Goal: Task Accomplishment & Management: Manage account settings

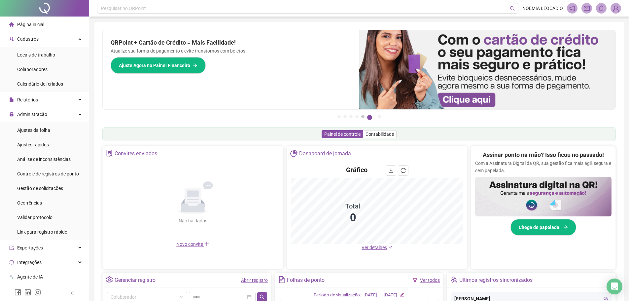
click at [363, 115] on button "5" at bounding box center [363, 116] width 3 height 3
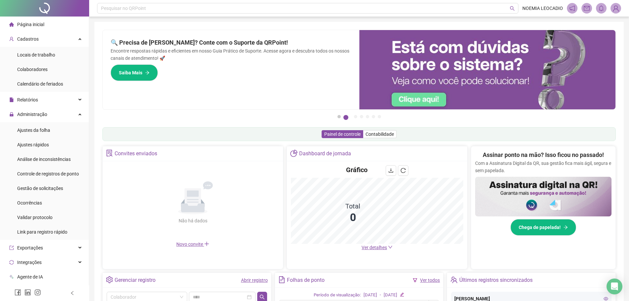
click at [341, 116] on button "1" at bounding box center [339, 116] width 3 height 3
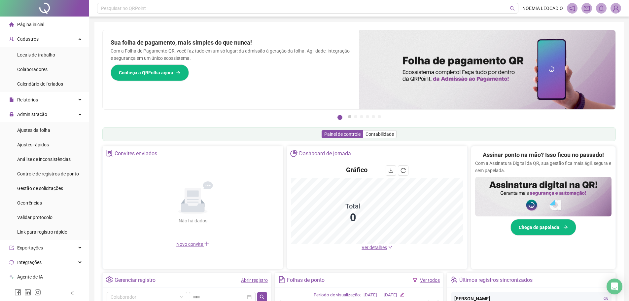
click at [349, 115] on button "2" at bounding box center [349, 116] width 3 height 3
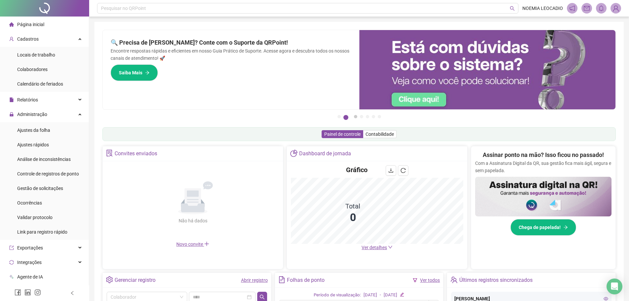
click at [358, 116] on button "3" at bounding box center [355, 116] width 3 height 3
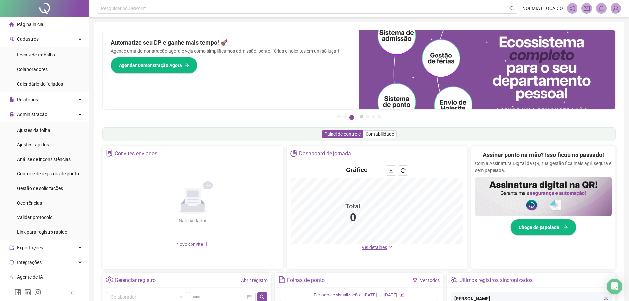
click at [361, 115] on button "4" at bounding box center [361, 116] width 3 height 3
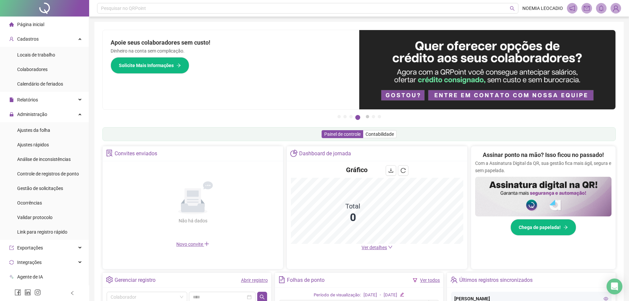
click at [369, 116] on button "5" at bounding box center [367, 116] width 3 height 3
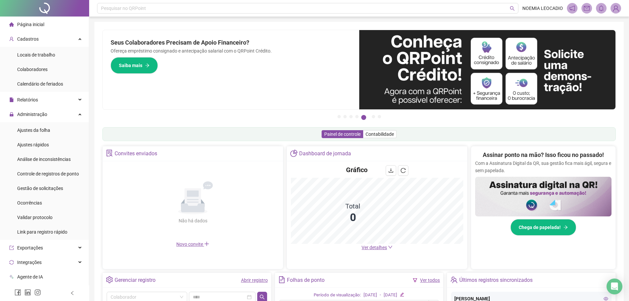
click at [368, 117] on li "5" at bounding box center [366, 116] width 8 height 3
click at [372, 116] on button "6" at bounding box center [373, 116] width 3 height 3
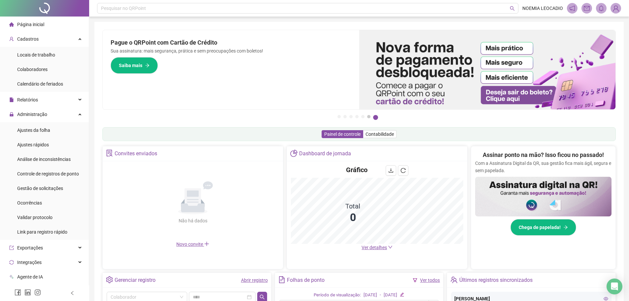
click at [368, 117] on button "6" at bounding box center [368, 116] width 3 height 3
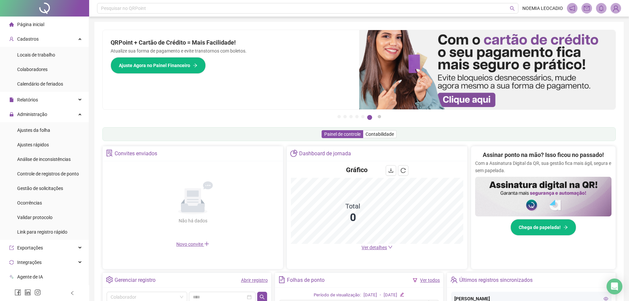
click at [380, 118] on button "7" at bounding box center [379, 116] width 3 height 3
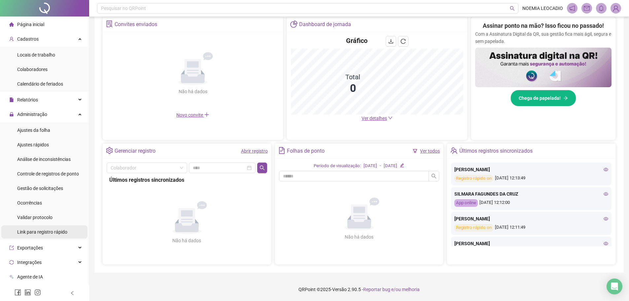
scroll to position [96, 0]
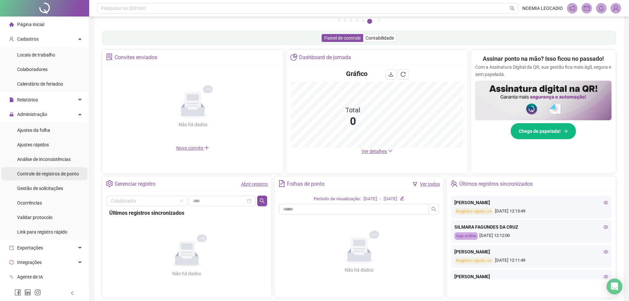
click at [46, 177] on div "Controle de registros de ponto" at bounding box center [48, 173] width 62 height 13
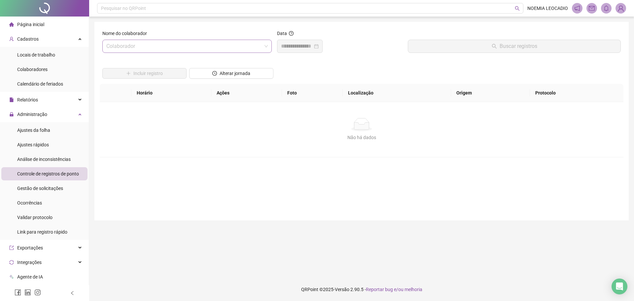
click at [173, 46] on input "search" at bounding box center [184, 46] width 156 height 13
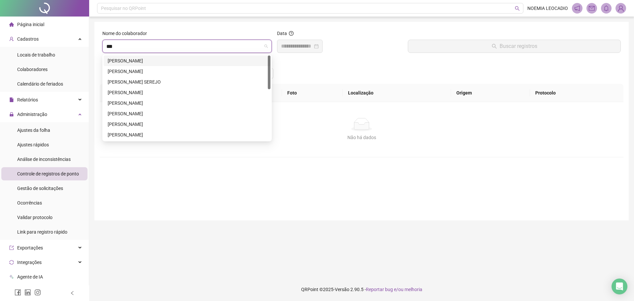
type input "****"
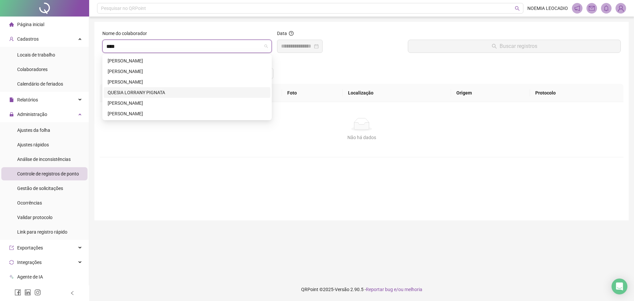
click at [170, 95] on div "QUESIA LORRANY PIGNATA" at bounding box center [187, 92] width 159 height 7
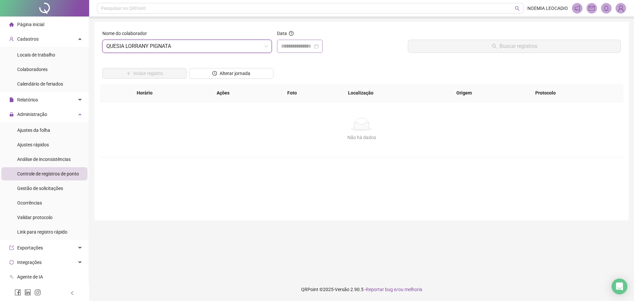
click at [319, 45] on div at bounding box center [300, 46] width 38 height 8
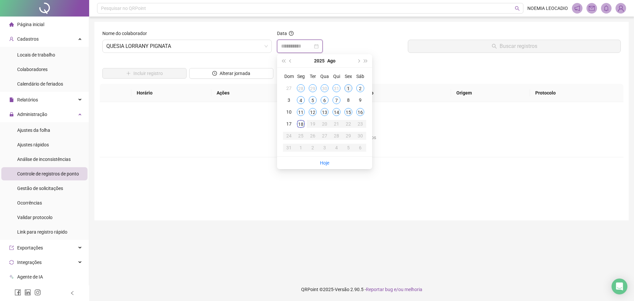
type input "**********"
click at [350, 89] on div "1" at bounding box center [349, 88] width 8 height 8
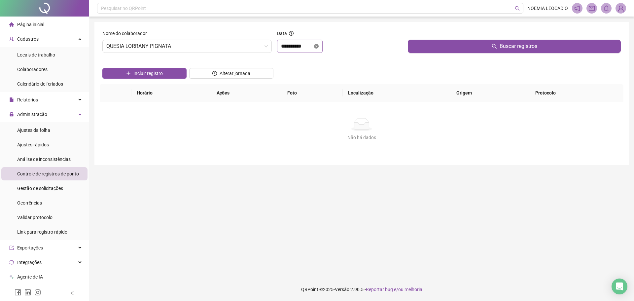
click at [319, 47] on icon "close-circle" at bounding box center [316, 46] width 5 height 5
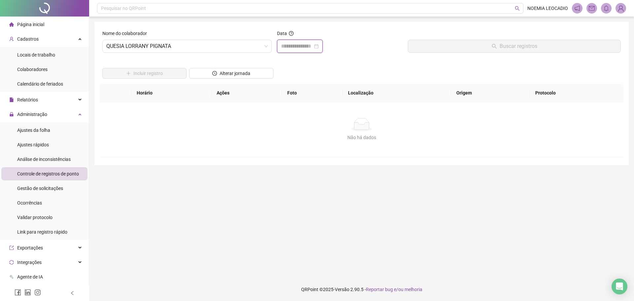
click at [308, 45] on input at bounding box center [297, 46] width 32 height 8
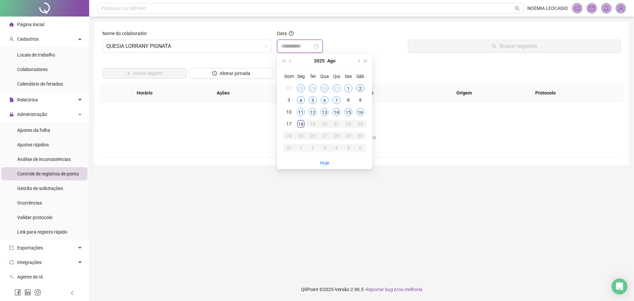
type input "**********"
click at [360, 88] on div "2" at bounding box center [361, 88] width 8 height 8
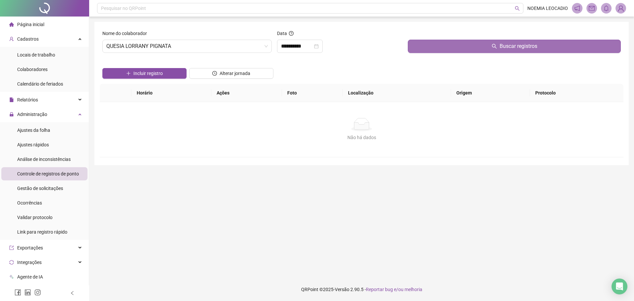
click at [514, 45] on span "Buscar registros" at bounding box center [519, 46] width 38 height 8
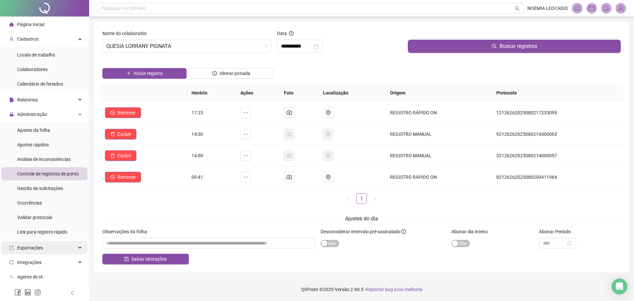
click at [49, 246] on div "Exportações" at bounding box center [44, 247] width 86 height 13
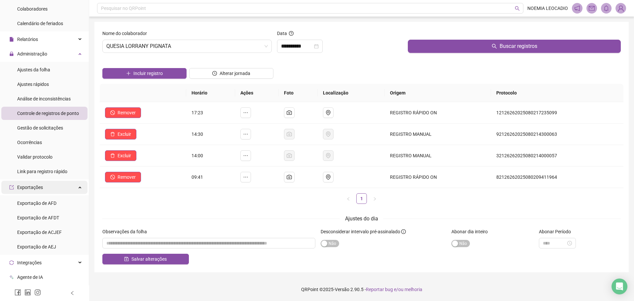
scroll to position [66, 0]
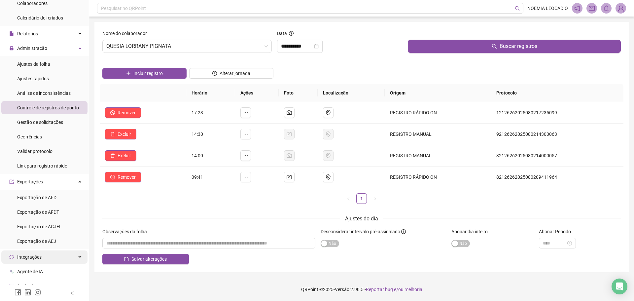
click at [52, 254] on div "Integrações" at bounding box center [44, 256] width 86 height 13
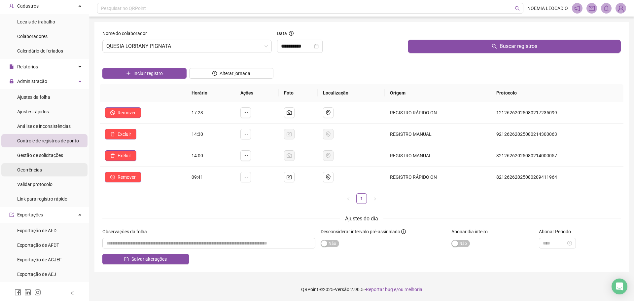
click at [29, 169] on span "Ocorrências" at bounding box center [29, 169] width 25 height 5
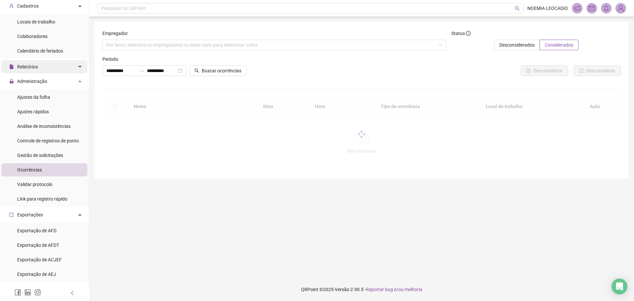
click at [63, 69] on div "Relatórios" at bounding box center [44, 66] width 86 height 13
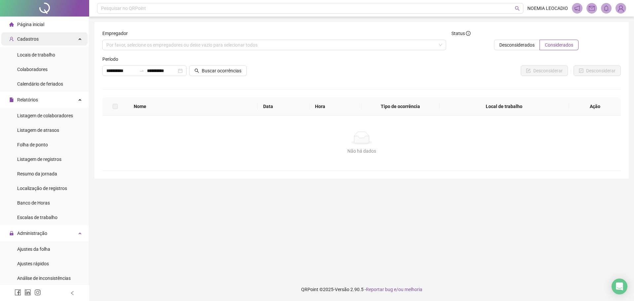
click at [47, 36] on div "Cadastros" at bounding box center [44, 38] width 86 height 13
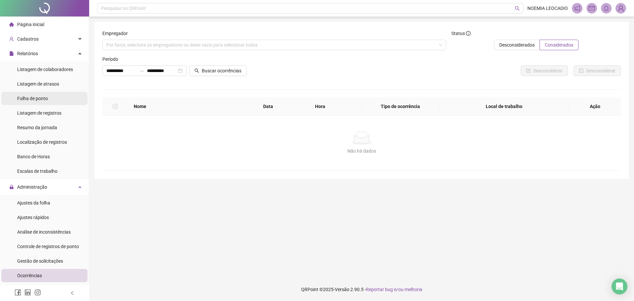
click at [56, 95] on li "Folha de ponto" at bounding box center [44, 98] width 86 height 13
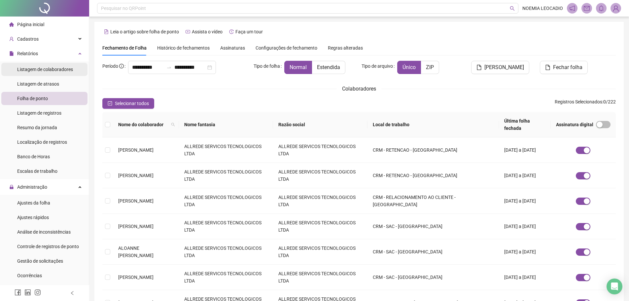
click at [51, 69] on span "Listagem de colaboradores" at bounding box center [45, 69] width 56 height 5
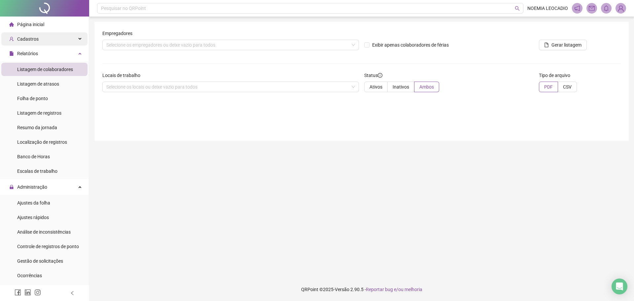
click at [41, 38] on div "Cadastros" at bounding box center [44, 38] width 86 height 13
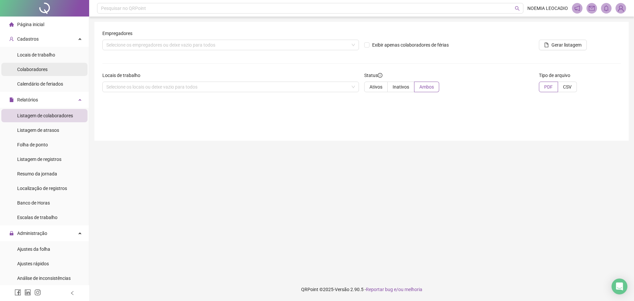
click at [38, 69] on span "Colaboradores" at bounding box center [32, 69] width 30 height 5
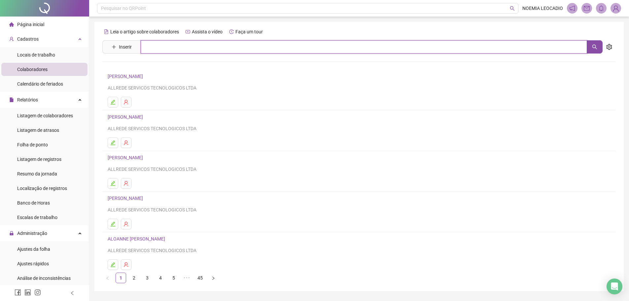
click at [195, 41] on input "text" at bounding box center [364, 46] width 447 height 13
type input "******"
click at [172, 65] on link "QUESIA LORRANY PIGNATA" at bounding box center [143, 66] width 57 height 5
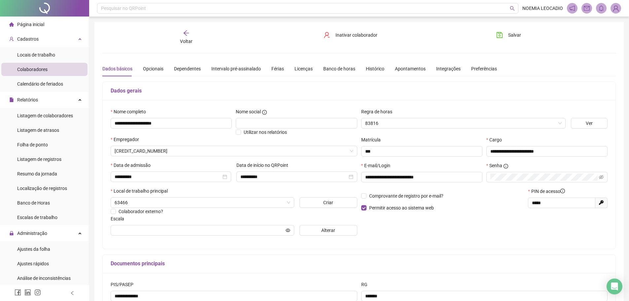
type input "**********"
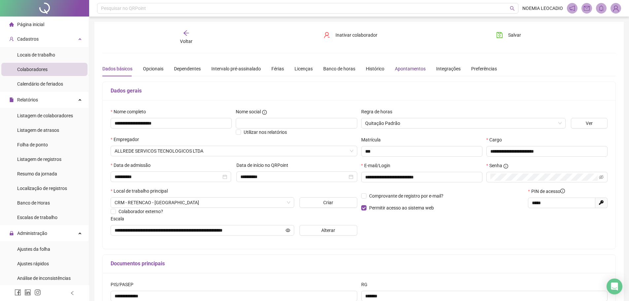
click at [398, 67] on div "Apontamentos" at bounding box center [410, 68] width 31 height 7
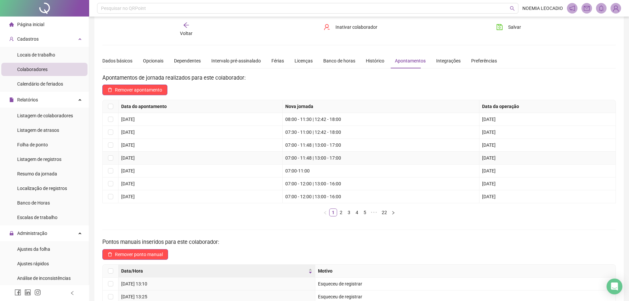
scroll to position [8, 0]
click at [394, 214] on icon "right" at bounding box center [394, 212] width 2 height 3
click at [386, 215] on link "22" at bounding box center [384, 212] width 9 height 7
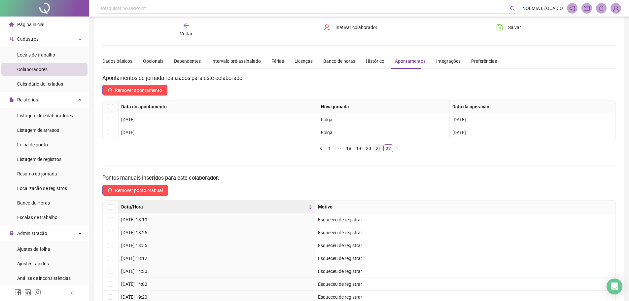
click at [377, 150] on link "21" at bounding box center [378, 148] width 9 height 7
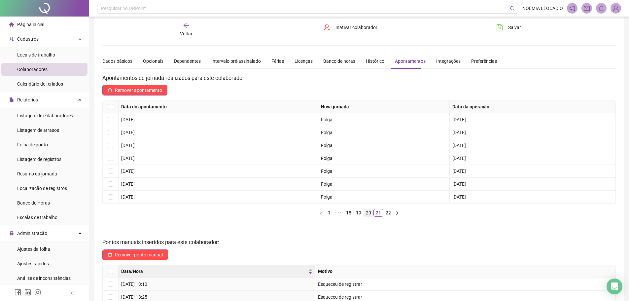
click at [371, 211] on link "20" at bounding box center [368, 212] width 9 height 7
click at [360, 215] on link "19" at bounding box center [358, 212] width 9 height 7
click at [353, 212] on link "18" at bounding box center [353, 212] width 9 height 7
click at [348, 214] on link "17" at bounding box center [348, 212] width 9 height 7
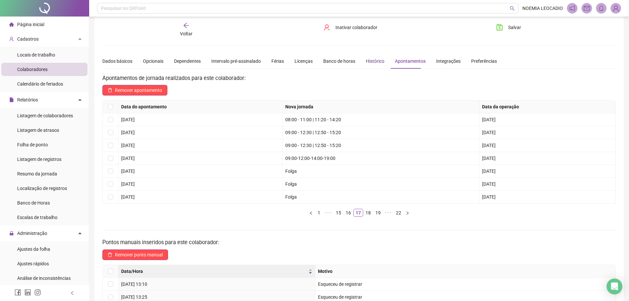
click at [372, 60] on div "Histórico" at bounding box center [375, 60] width 19 height 7
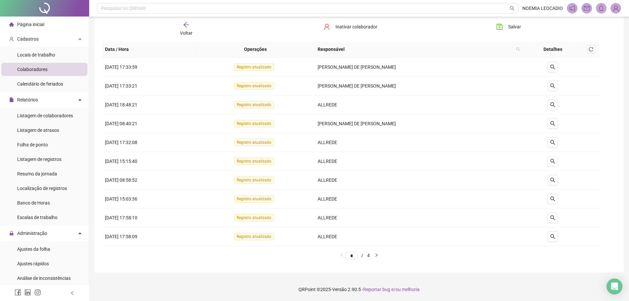
scroll to position [7, 0]
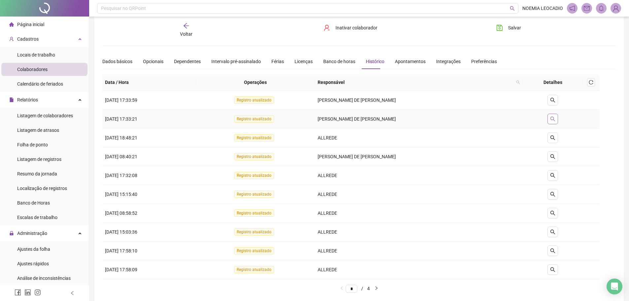
click at [555, 117] on icon "search" at bounding box center [553, 118] width 5 height 5
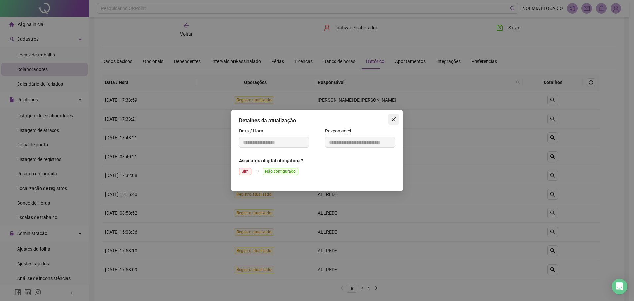
click at [392, 117] on icon "close" at bounding box center [394, 119] width 4 height 4
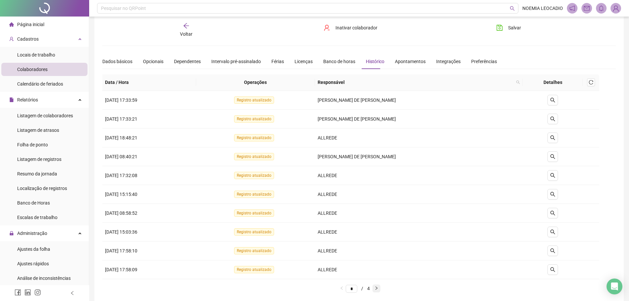
click at [380, 286] on button "button" at bounding box center [377, 289] width 8 height 8
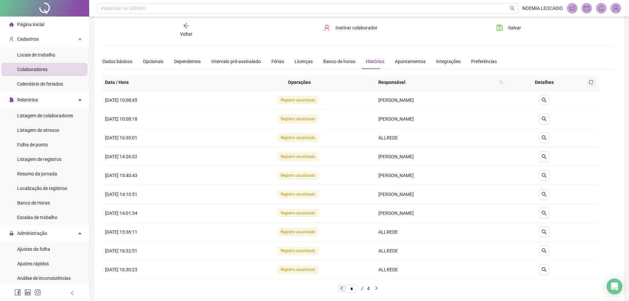
click at [338, 291] on button "button" at bounding box center [342, 289] width 8 height 8
type input "*"
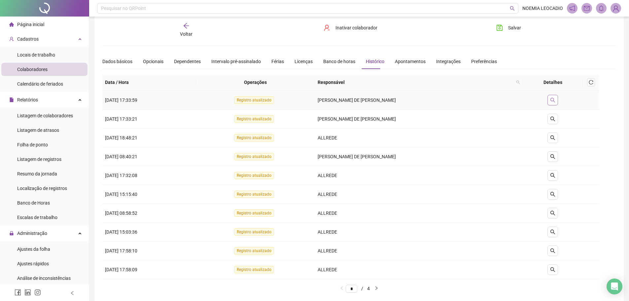
click at [555, 100] on icon "search" at bounding box center [553, 99] width 5 height 5
type input "**********"
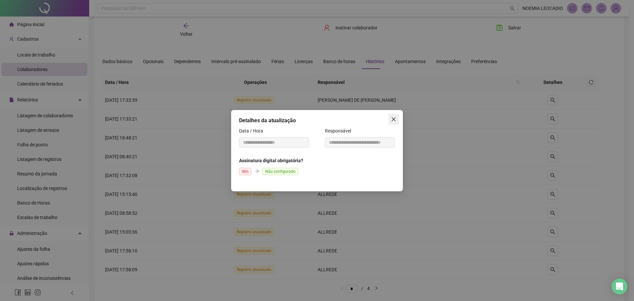
click at [392, 117] on icon "close" at bounding box center [394, 119] width 4 height 4
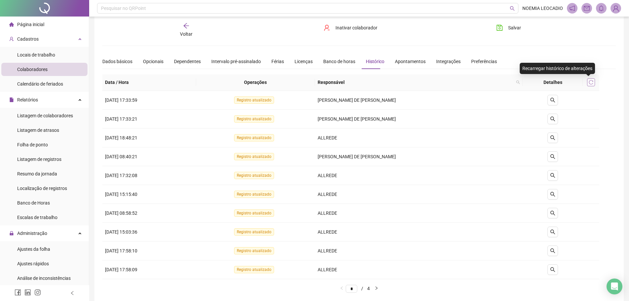
click at [592, 82] on icon "reload" at bounding box center [591, 82] width 5 height 5
click at [381, 285] on button "button" at bounding box center [377, 289] width 8 height 8
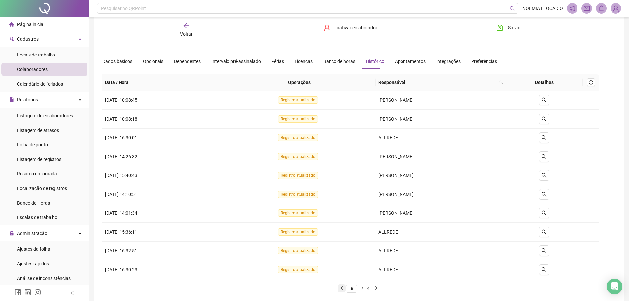
click at [340, 288] on icon "left" at bounding box center [342, 288] width 4 height 4
type input "*"
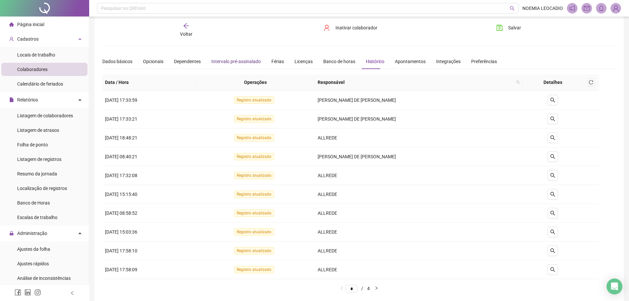
click at [248, 60] on div "Intervalo pré-assinalado" at bounding box center [236, 61] width 50 height 7
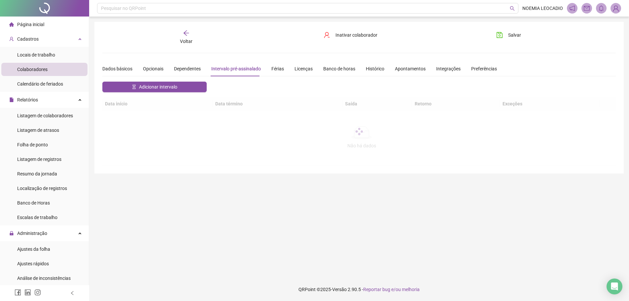
scroll to position [0, 0]
click at [280, 66] on div "Férias" at bounding box center [278, 68] width 13 height 7
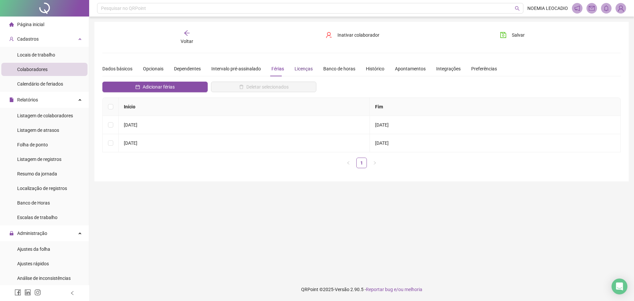
click at [306, 69] on div "Licenças" at bounding box center [304, 68] width 18 height 7
click at [337, 67] on div "Banco de horas" at bounding box center [340, 68] width 32 height 7
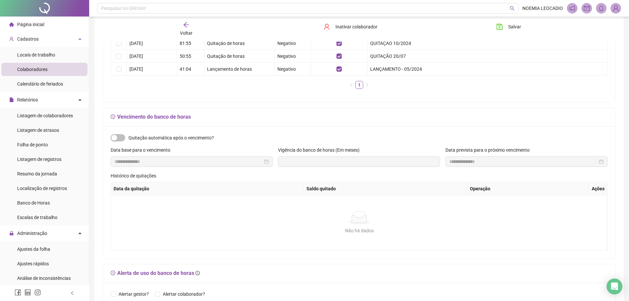
scroll to position [69, 0]
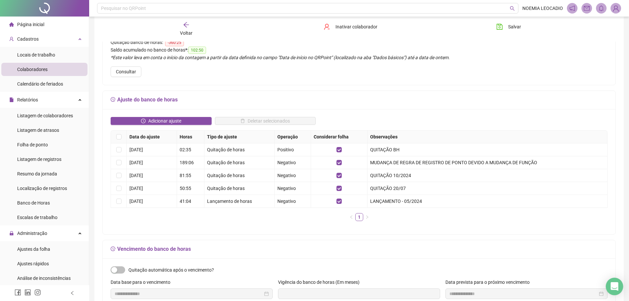
click at [617, 289] on icon "Open Intercom Messenger" at bounding box center [615, 286] width 8 height 9
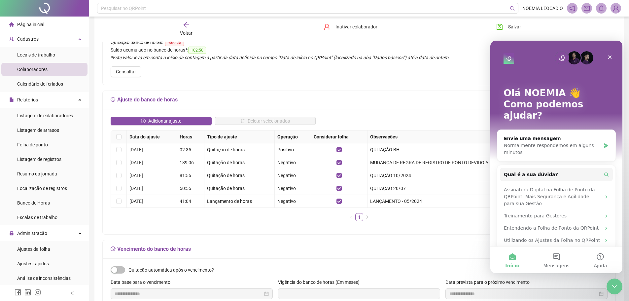
scroll to position [0, 0]
click at [556, 259] on button "Mensagens" at bounding box center [557, 260] width 44 height 26
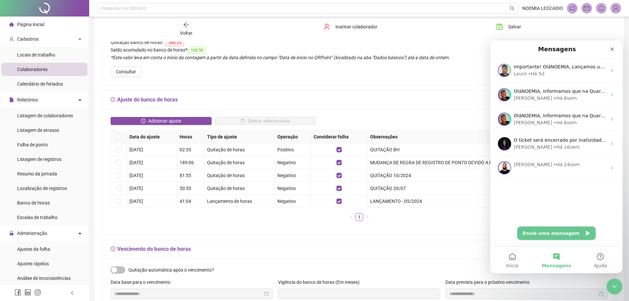
click at [555, 234] on button "Envie uma mensagem" at bounding box center [557, 233] width 78 height 13
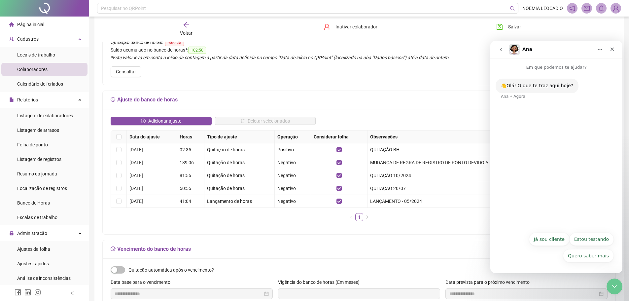
click at [524, 108] on div "👋Olá! O que te traz aqui hoje? Ana • Agora" at bounding box center [557, 150] width 132 height 158
click at [517, 97] on div "Ana • Agora" at bounding box center [513, 97] width 24 height 4
click at [549, 245] on button "Já sou cliente" at bounding box center [549, 239] width 41 height 13
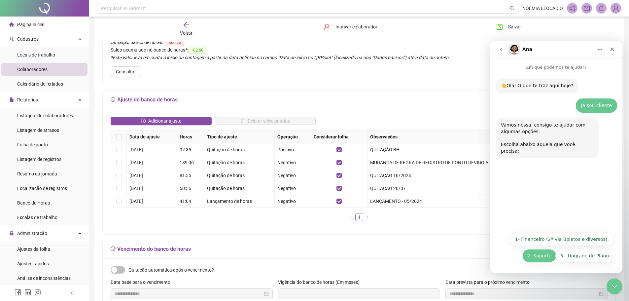
click at [537, 255] on button "2- Suporte" at bounding box center [540, 255] width 34 height 13
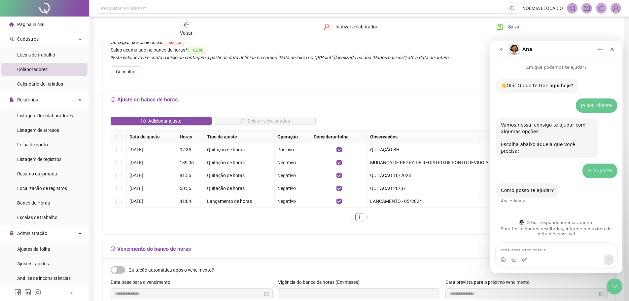
click at [520, 246] on textarea "Envie uma mensagem..." at bounding box center [556, 248] width 121 height 11
type textarea "**********"
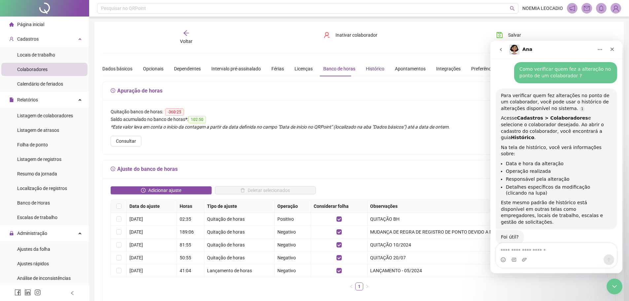
click at [372, 70] on div "Histórico" at bounding box center [375, 68] width 19 height 7
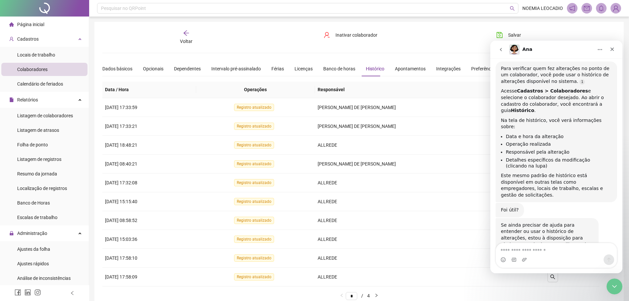
scroll to position [171, 0]
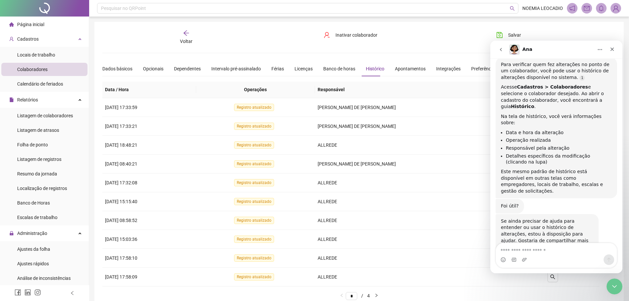
click at [564, 49] on div "Ana" at bounding box center [552, 49] width 84 height 11
click at [503, 50] on icon "go back" at bounding box center [501, 49] width 5 height 5
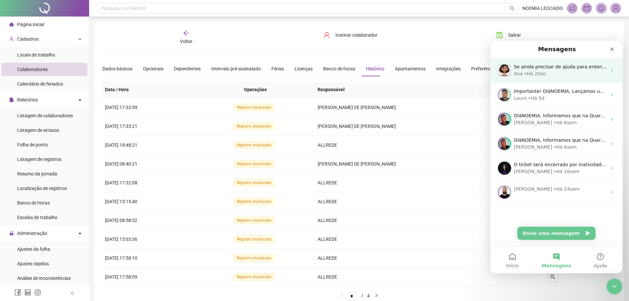
scroll to position [143, 0]
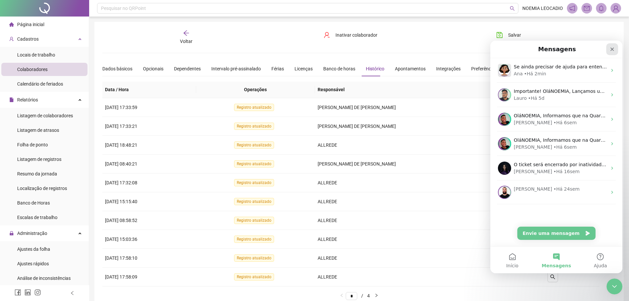
click at [611, 49] on icon "Fechar" at bounding box center [612, 49] width 5 height 5
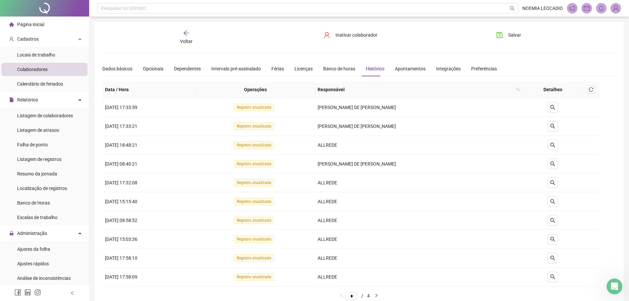
scroll to position [0, 0]
click at [557, 103] on button "button" at bounding box center [553, 107] width 11 height 11
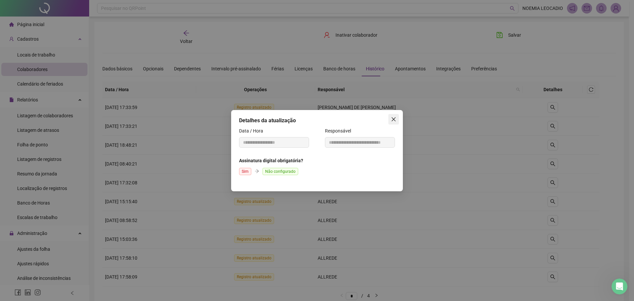
click at [395, 119] on icon "close" at bounding box center [393, 119] width 5 height 5
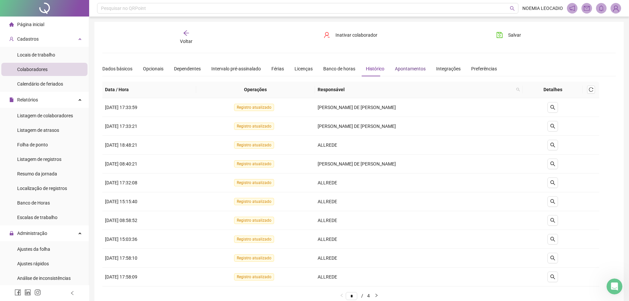
click at [401, 69] on div "Apontamentos" at bounding box center [410, 68] width 31 height 7
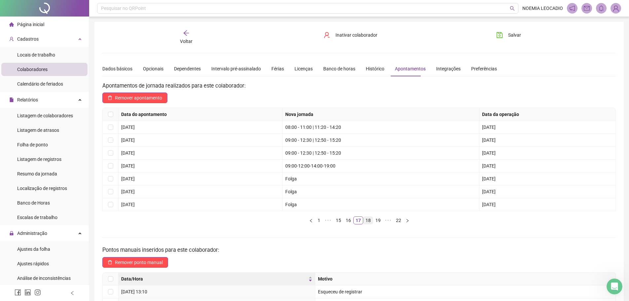
click at [370, 222] on link "18" at bounding box center [368, 220] width 9 height 7
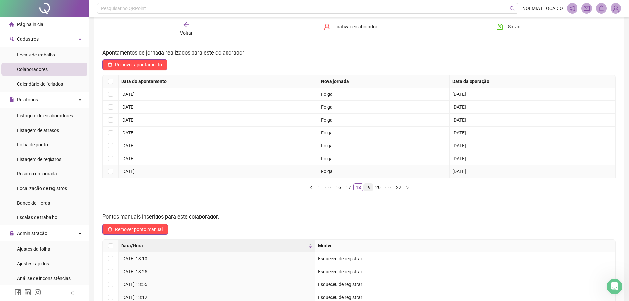
scroll to position [66, 0]
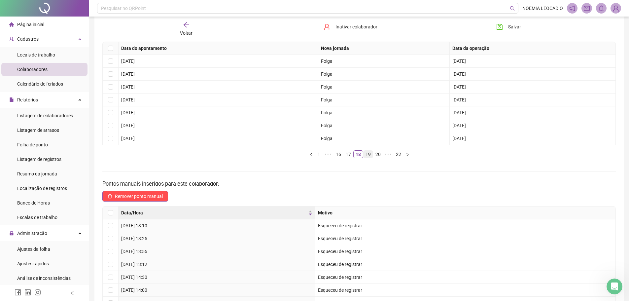
click at [370, 157] on link "19" at bounding box center [368, 154] width 9 height 7
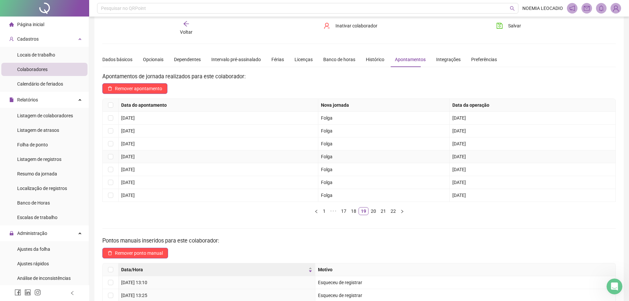
scroll to position [8, 0]
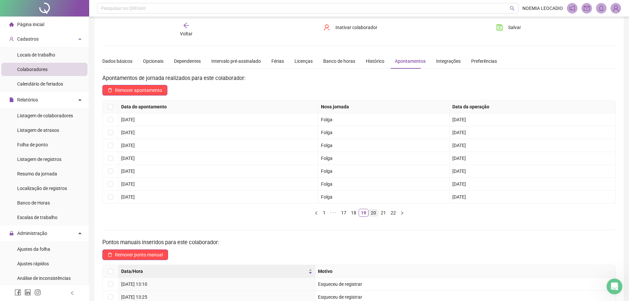
click at [374, 212] on link "20" at bounding box center [373, 212] width 9 height 7
click at [378, 212] on link "21" at bounding box center [378, 212] width 9 height 7
click at [385, 212] on link "22" at bounding box center [388, 212] width 9 height 7
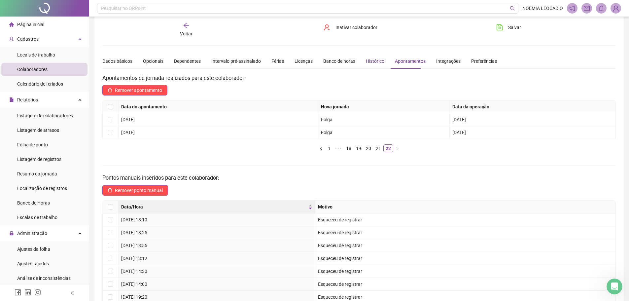
click at [370, 59] on div "Histórico" at bounding box center [375, 60] width 19 height 7
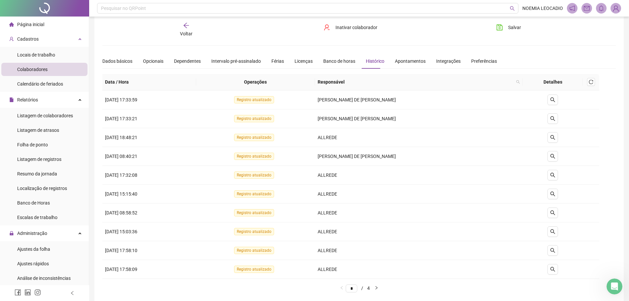
click at [190, 26] on div "Voltar" at bounding box center [186, 29] width 81 height 15
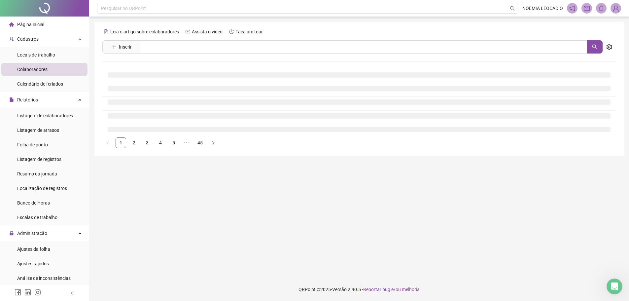
scroll to position [0, 0]
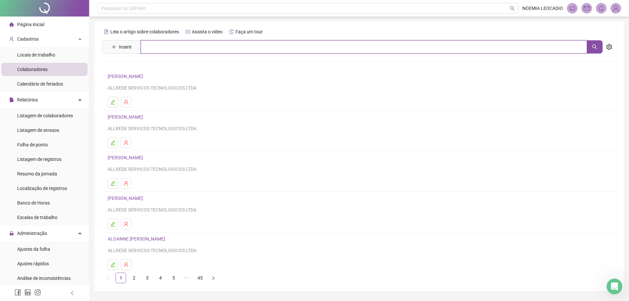
click at [215, 43] on input "text" at bounding box center [364, 46] width 447 height 13
type input "******"
click at [159, 67] on link "QUESIA LORRANY PIGNATA" at bounding box center [143, 66] width 57 height 5
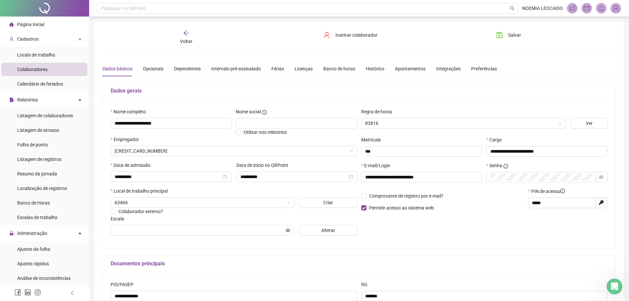
type input "**********"
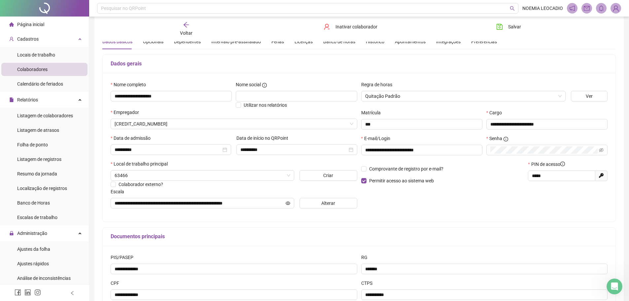
scroll to position [10, 0]
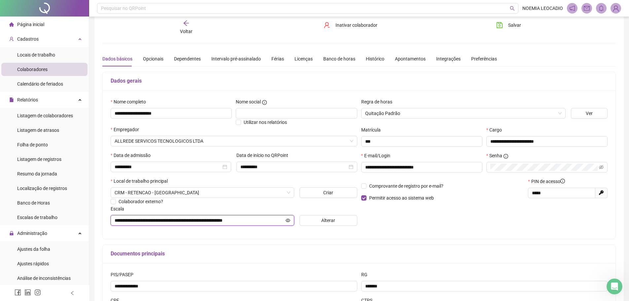
click at [287, 220] on icon "eye" at bounding box center [288, 220] width 5 height 5
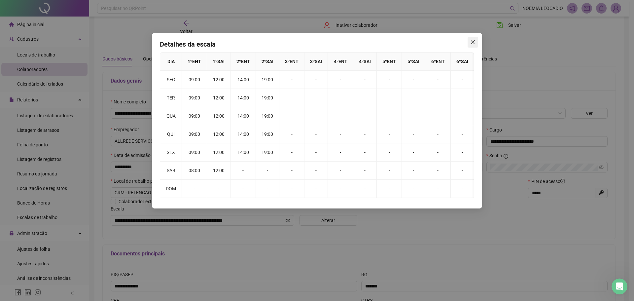
click at [474, 42] on icon "close" at bounding box center [473, 42] width 4 height 4
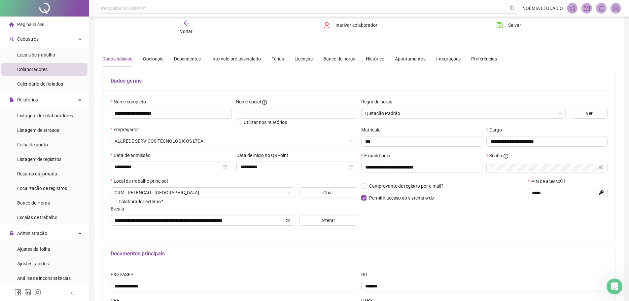
click at [26, 19] on div "Página inicial" at bounding box center [26, 24] width 35 height 13
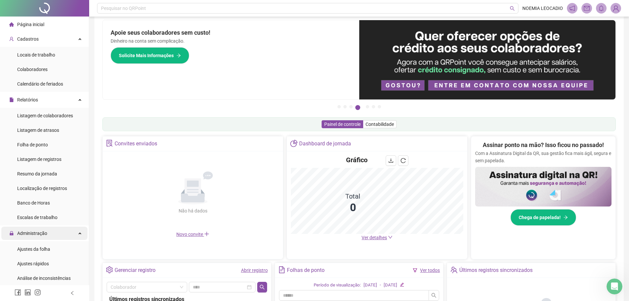
click at [55, 233] on div "Administração" at bounding box center [44, 233] width 86 height 13
click at [55, 235] on div "Administração" at bounding box center [44, 233] width 86 height 13
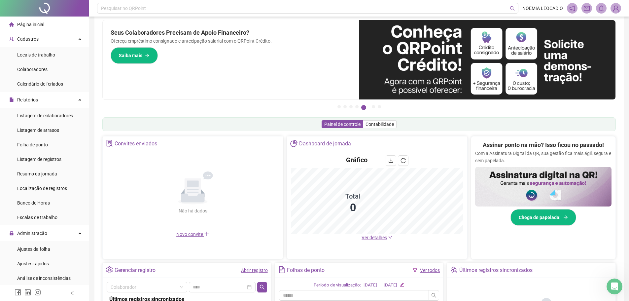
click at [39, 226] on ul "Página inicial Cadastros Locais de trabalho Colaboradores Calendário de feriado…" at bounding box center [44, 308] width 89 height 582
click at [37, 229] on span "Administração" at bounding box center [28, 233] width 38 height 13
click at [59, 102] on div "Relatórios" at bounding box center [44, 99] width 86 height 13
click at [59, 103] on div "Relatórios" at bounding box center [44, 99] width 86 height 13
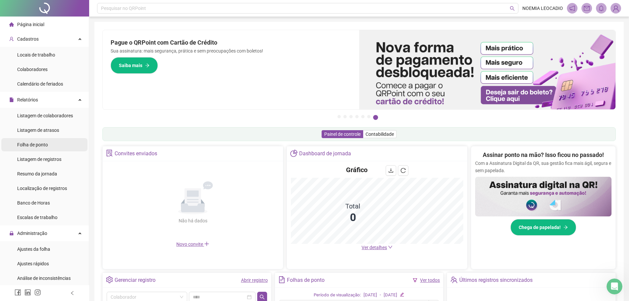
click at [44, 146] on span "Folha de ponto" at bounding box center [32, 144] width 31 height 5
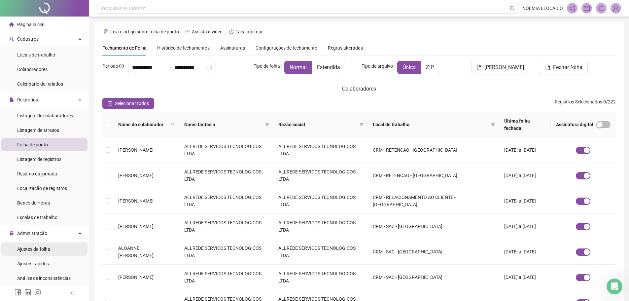
click at [40, 245] on div "Ajustes da folha" at bounding box center [33, 249] width 33 height 13
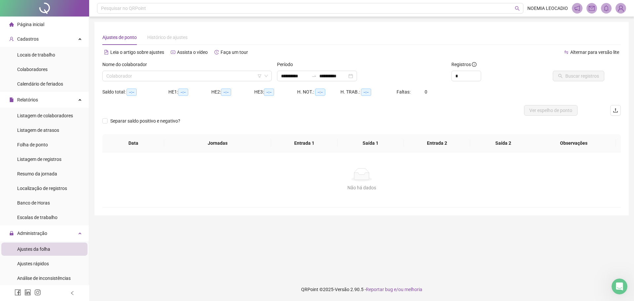
type input "**********"
click at [165, 79] on input "search" at bounding box center [184, 76] width 156 height 10
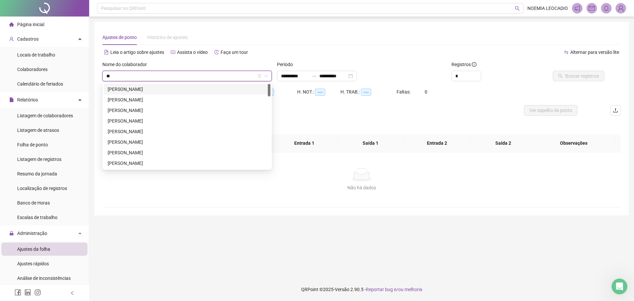
type input "***"
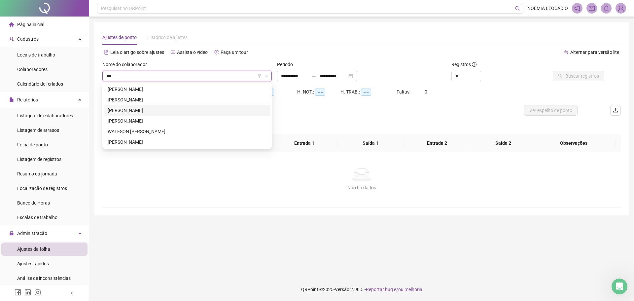
click at [162, 111] on div "[PERSON_NAME]" at bounding box center [187, 110] width 159 height 7
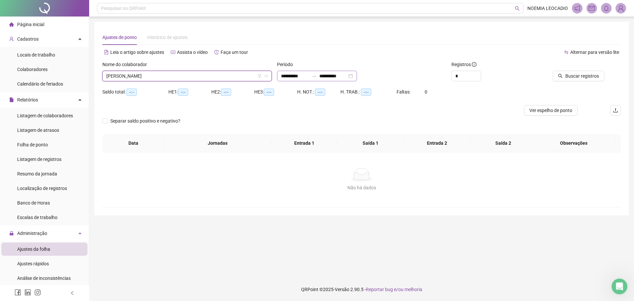
click at [357, 74] on div "**********" at bounding box center [317, 76] width 80 height 11
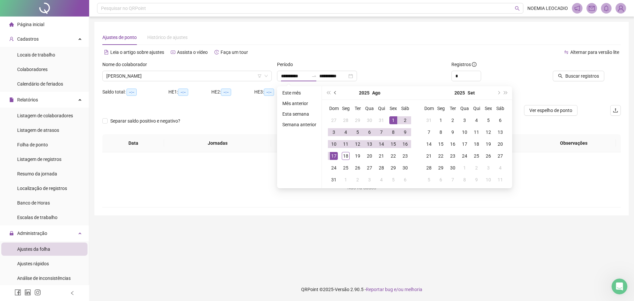
click at [336, 92] on span "prev-year" at bounding box center [335, 92] width 3 height 3
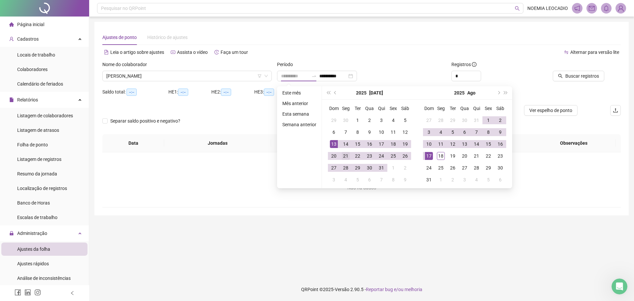
type input "**********"
click at [346, 157] on div "21" at bounding box center [346, 156] width 8 height 8
click at [335, 94] on span "prev-year" at bounding box center [335, 92] width 3 height 3
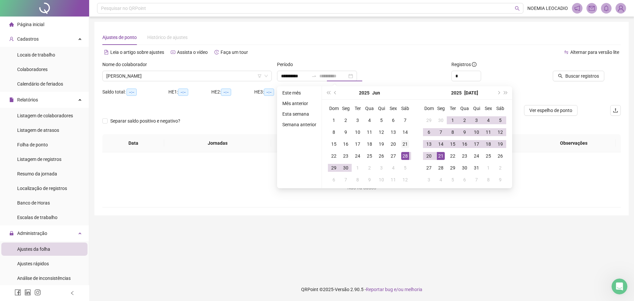
type input "**********"
click at [406, 144] on div "21" at bounding box center [405, 144] width 8 height 8
type input "**********"
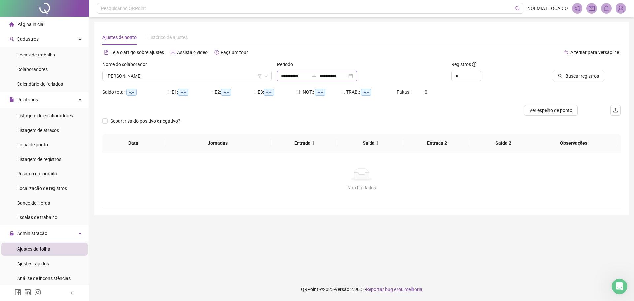
click at [357, 75] on div "**********" at bounding box center [317, 76] width 80 height 11
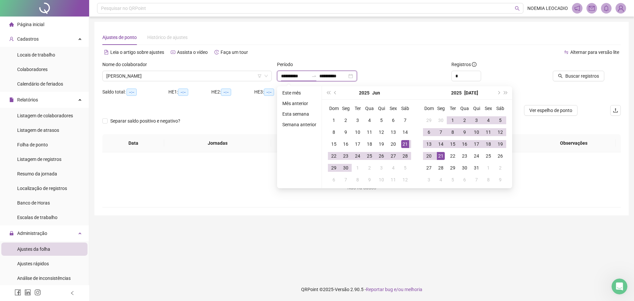
type input "**********"
click at [406, 145] on div "21" at bounding box center [405, 144] width 8 height 8
type input "**********"
click at [427, 155] on div "20" at bounding box center [429, 156] width 8 height 8
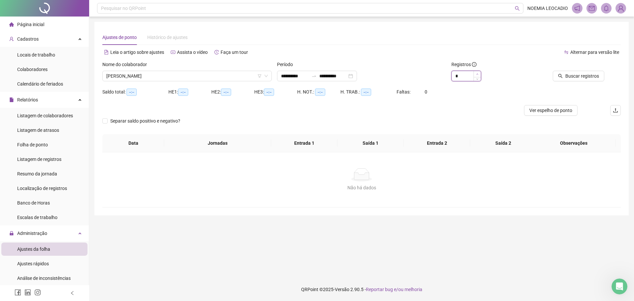
click at [477, 75] on icon "up" at bounding box center [477, 74] width 2 height 2
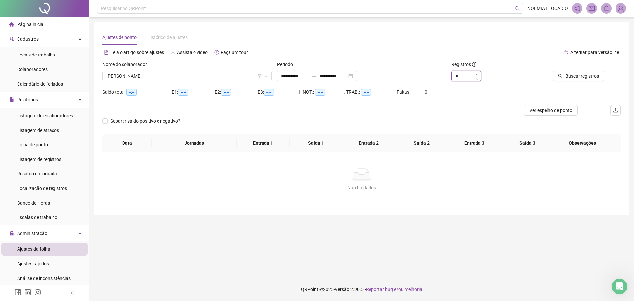
type input "*"
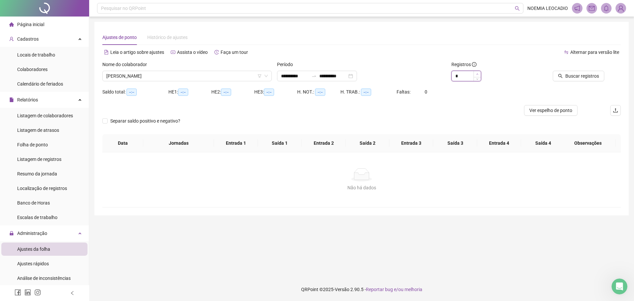
click at [477, 75] on icon "up" at bounding box center [477, 74] width 2 height 2
click at [598, 80] on button "Buscar registros" at bounding box center [579, 76] width 52 height 11
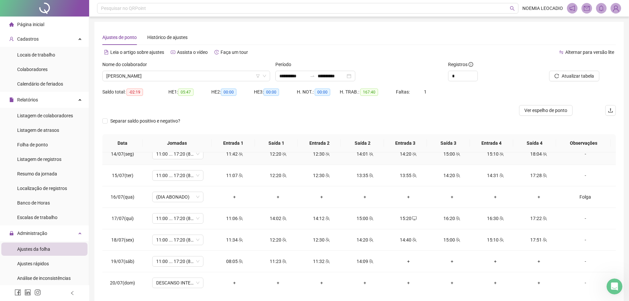
scroll to position [503, 0]
click at [557, 110] on span "Ver espelho de ponto" at bounding box center [546, 110] width 43 height 7
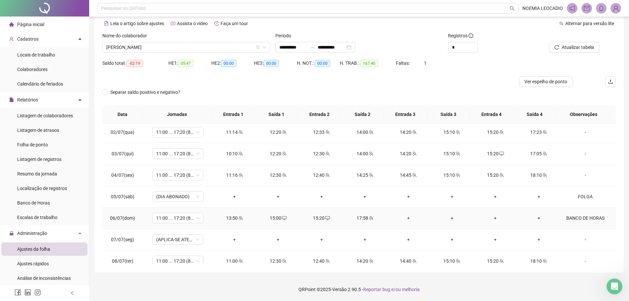
scroll to position [206, 0]
